Goal: Check status: Check status

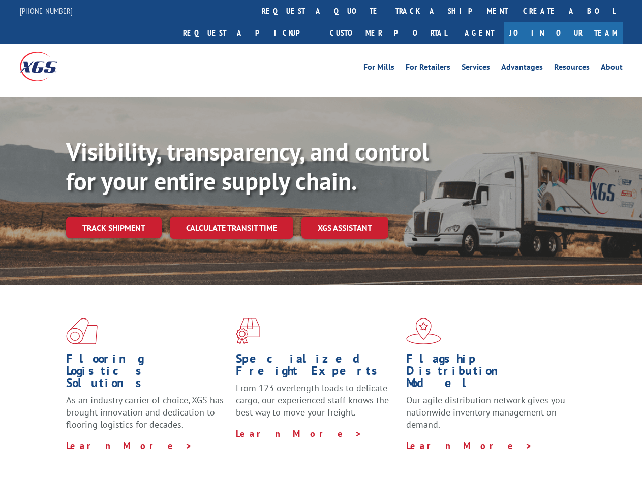
click at [321, 239] on div "Visibility, transparency, and control for your entire supply chain. Track shipm…" at bounding box center [354, 208] width 576 height 142
click at [388, 11] on link "track a shipment" at bounding box center [452, 11] width 128 height 22
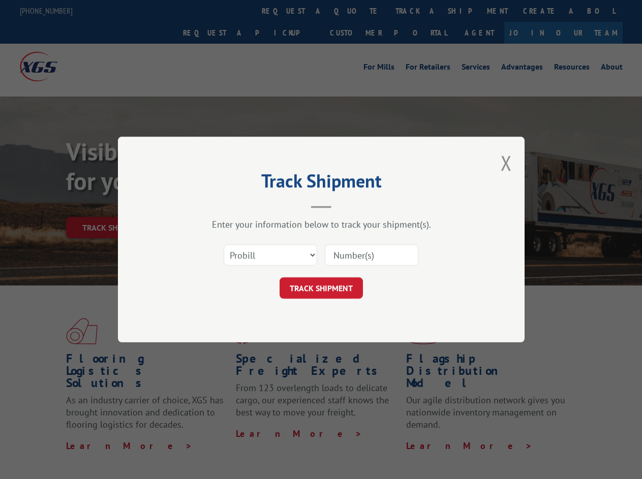
click at [355, 11] on div "Track Shipment Enter your information below to track your shipment(s). Select c…" at bounding box center [321, 239] width 642 height 479
click at [418, 11] on div "Track Shipment Enter your information below to track your shipment(s). Select c…" at bounding box center [321, 239] width 642 height 479
click at [113, 205] on div "Track Shipment Enter your information below to track your shipment(s). Select c…" at bounding box center [321, 239] width 642 height 479
click at [231, 205] on header "Track Shipment" at bounding box center [321, 191] width 305 height 35
click at [345, 205] on header "Track Shipment" at bounding box center [321, 191] width 305 height 35
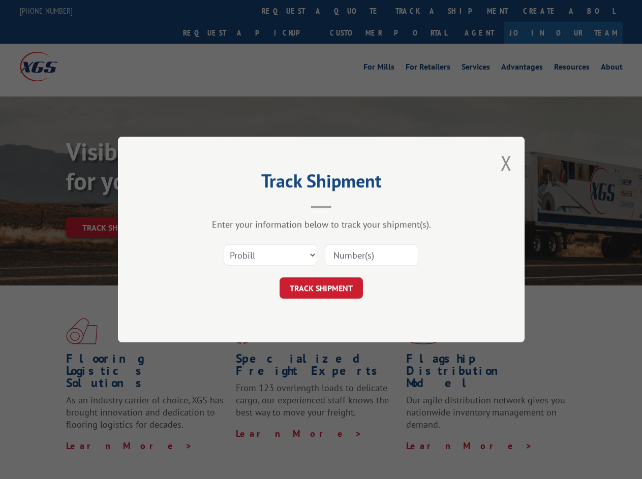
scroll to position [322, 0]
